Goal: Task Accomplishment & Management: Check status

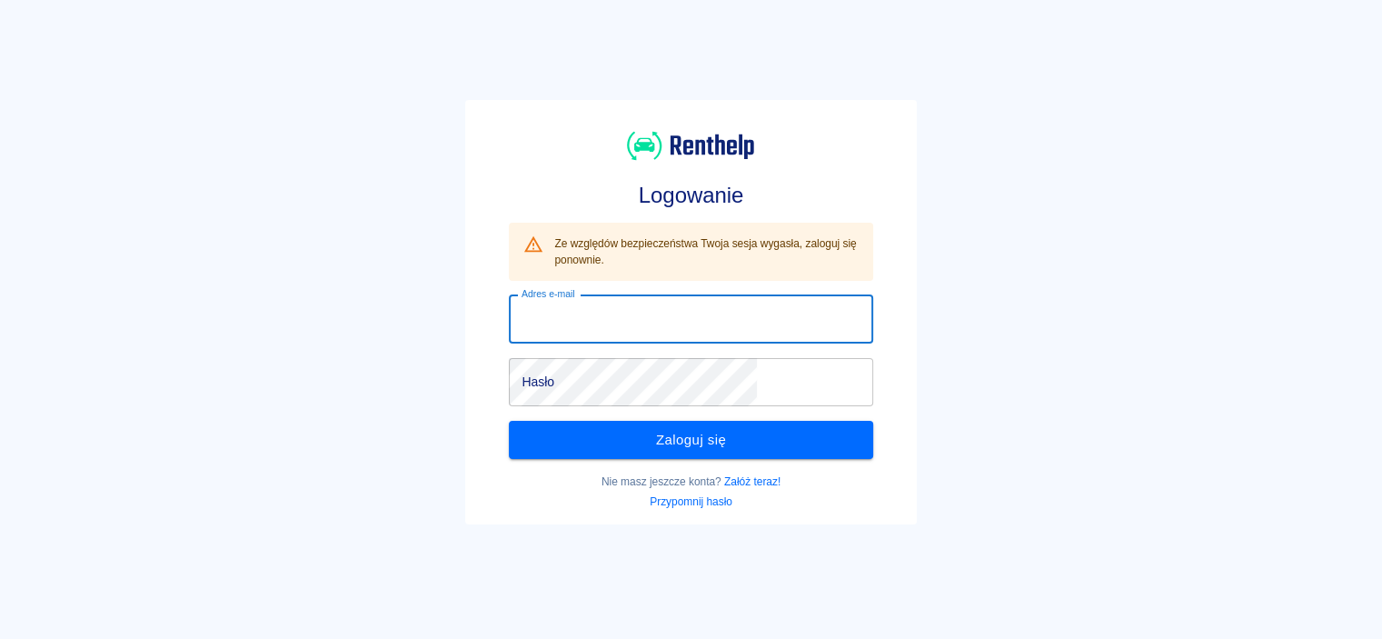
click at [683, 319] on input "Adres e-mail" at bounding box center [691, 319] width 364 height 48
type input "d"
type input "[PERSON_NAME][EMAIL_ADDRESS][DOMAIN_NAME]"
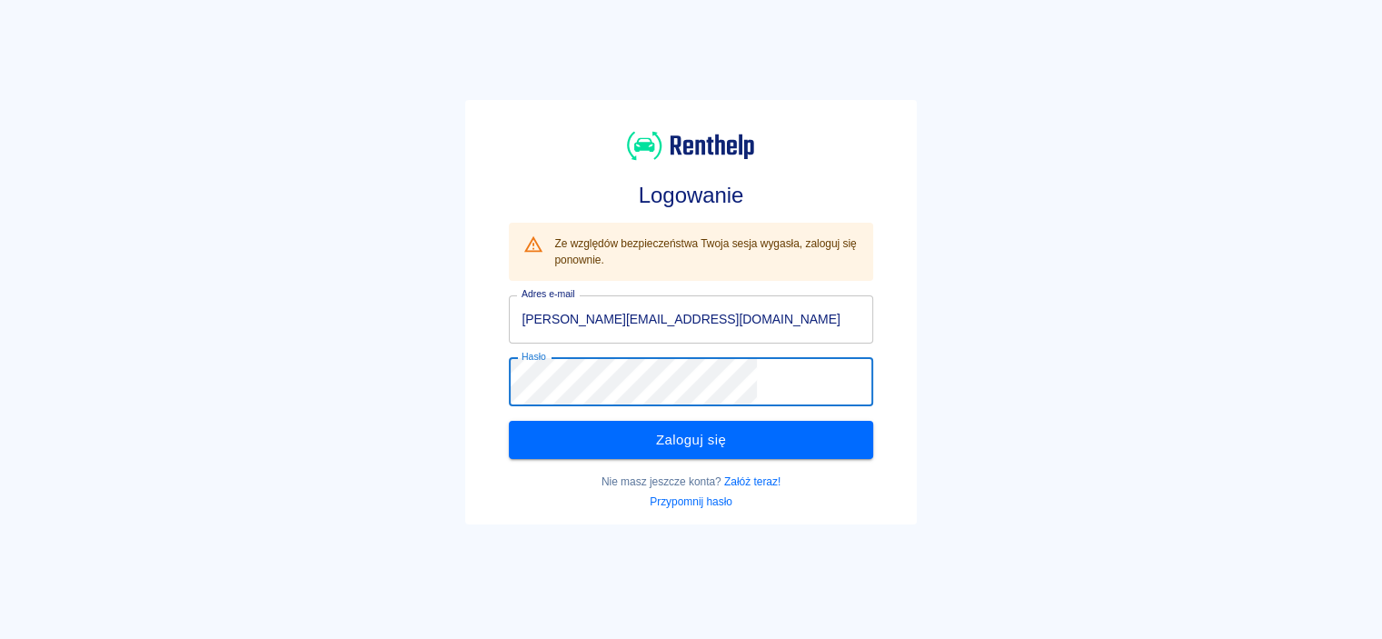
click button "Zaloguj się" at bounding box center [691, 440] width 364 height 38
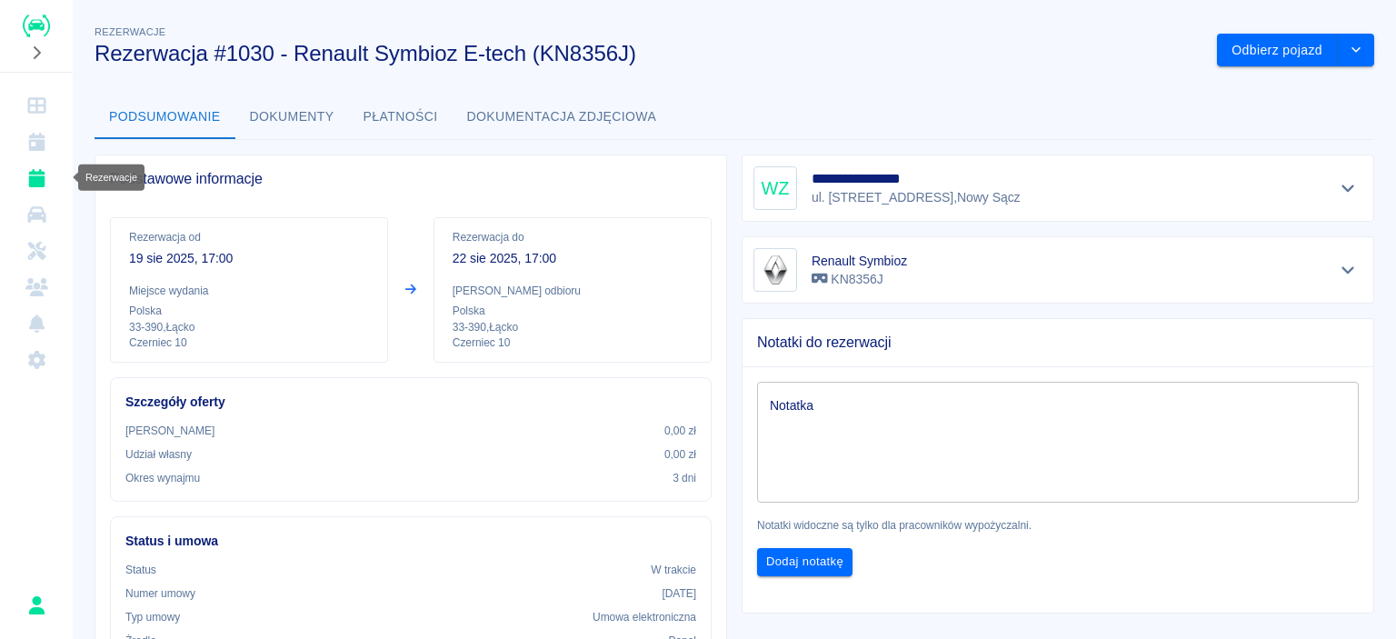
click at [36, 175] on icon "Rezerwacje" at bounding box center [36, 178] width 16 height 18
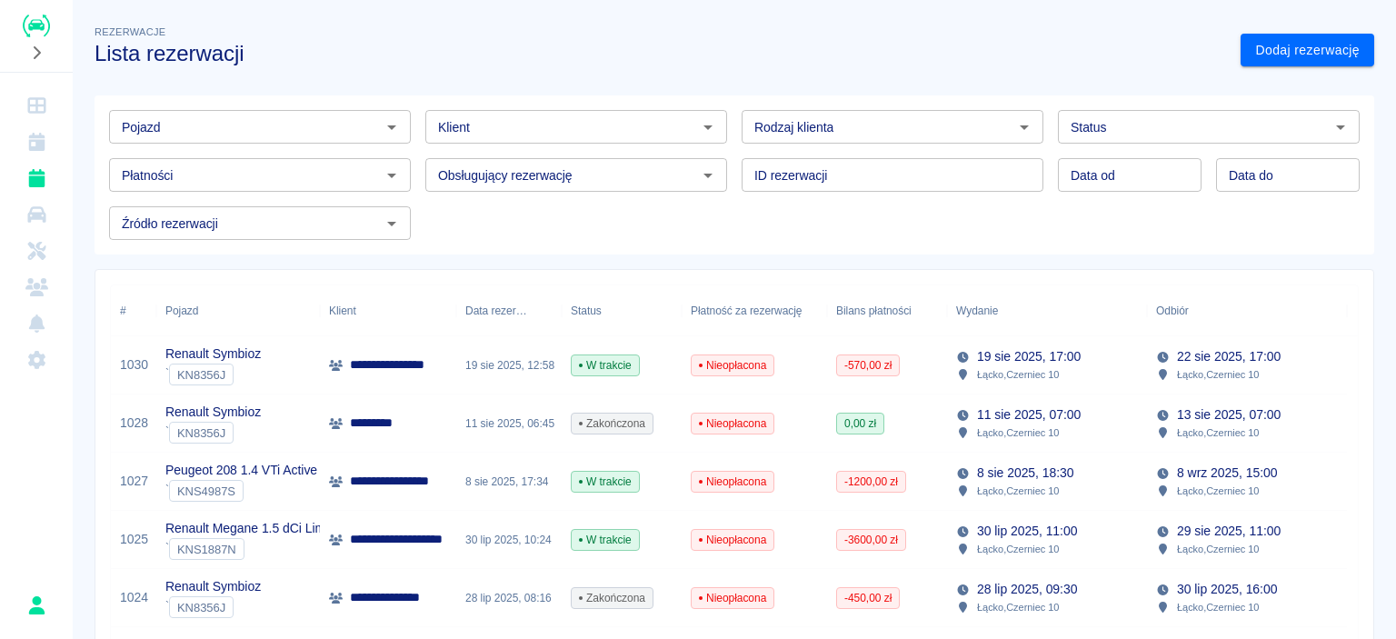
click at [274, 530] on p "Renault Megane 1.5 dCi Limited" at bounding box center [255, 528] width 181 height 19
